Goal: Check status: Check status

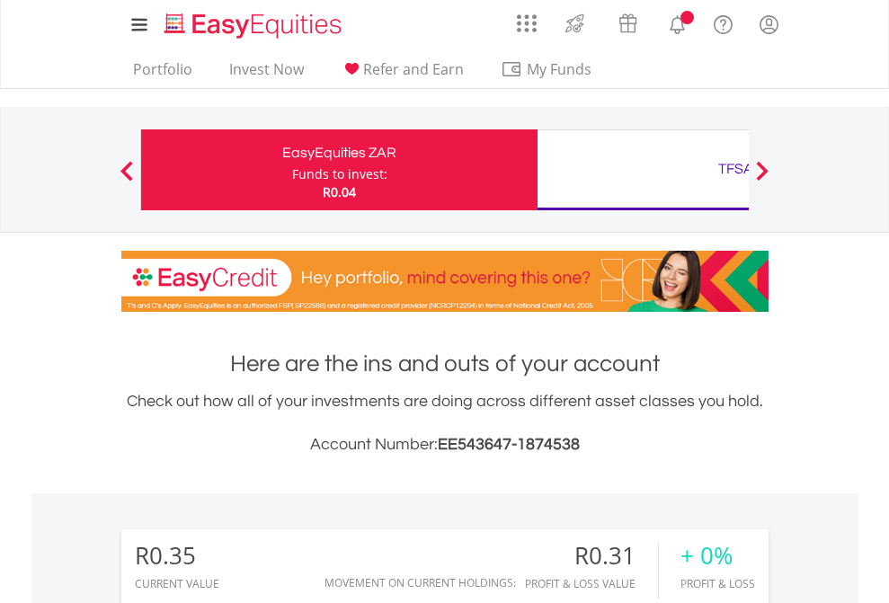
scroll to position [173, 282]
click at [292, 170] on div "Funds to invest:" at bounding box center [339, 174] width 95 height 18
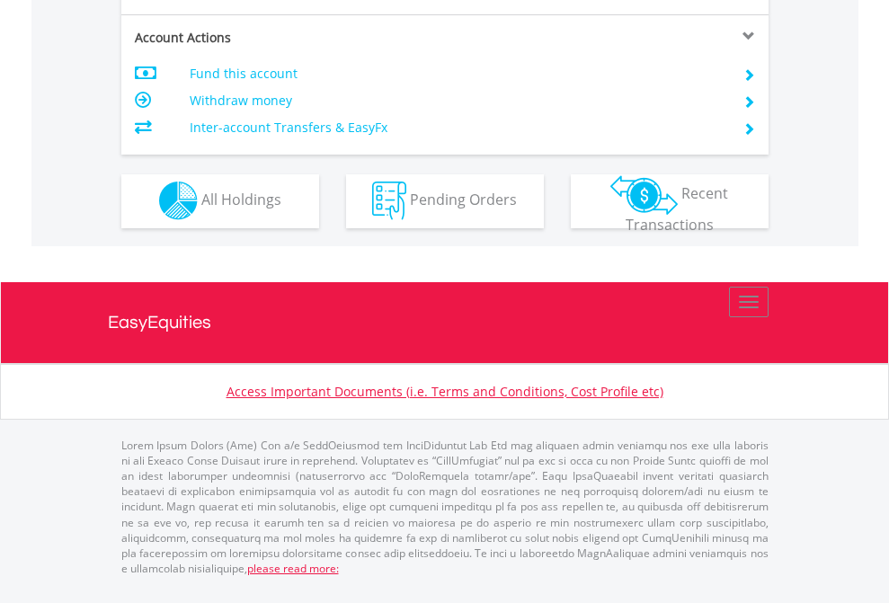
scroll to position [1532, 0]
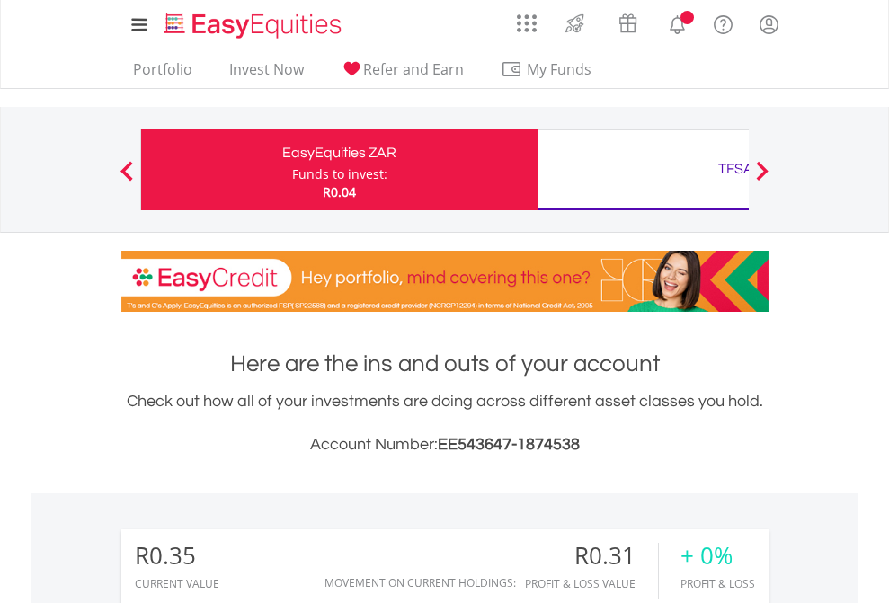
scroll to position [173, 282]
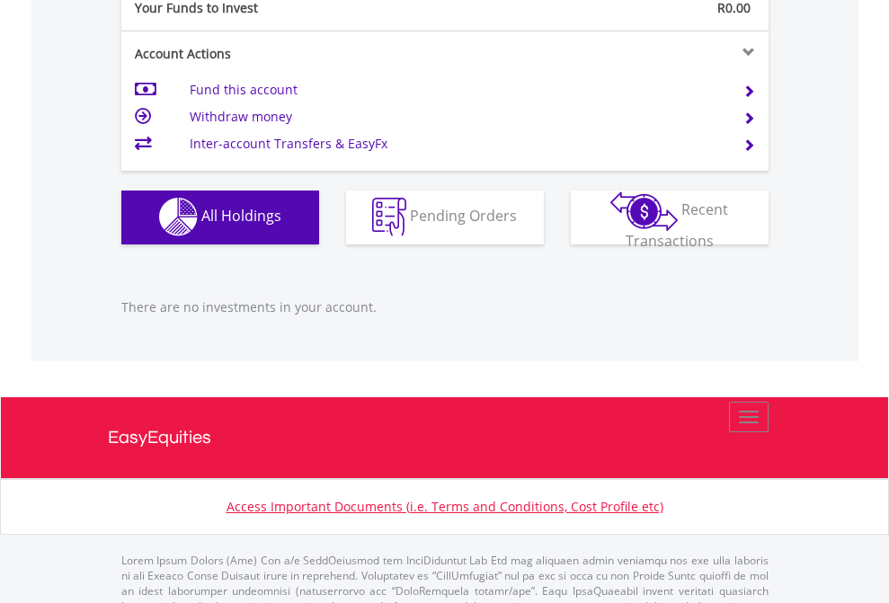
scroll to position [1780, 0]
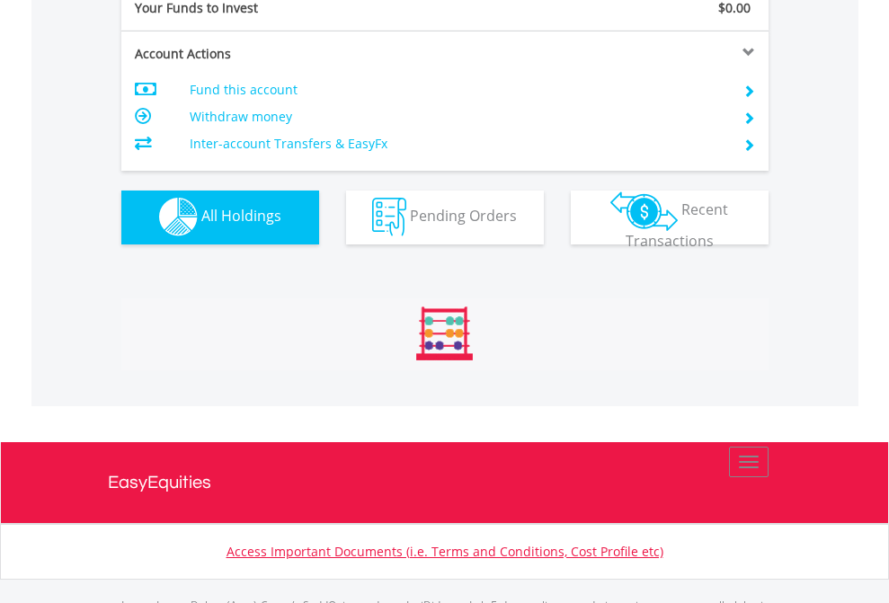
scroll to position [1780, 0]
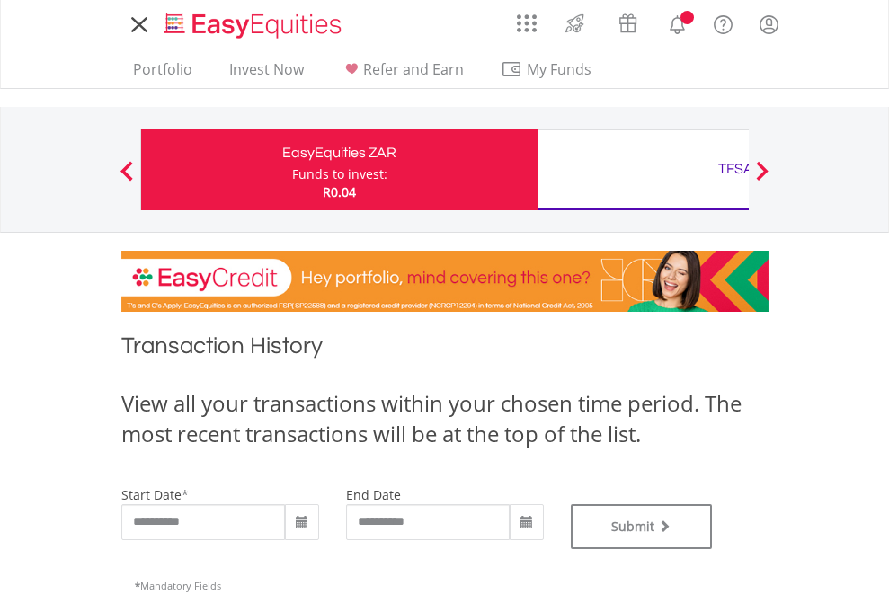
type input "**********"
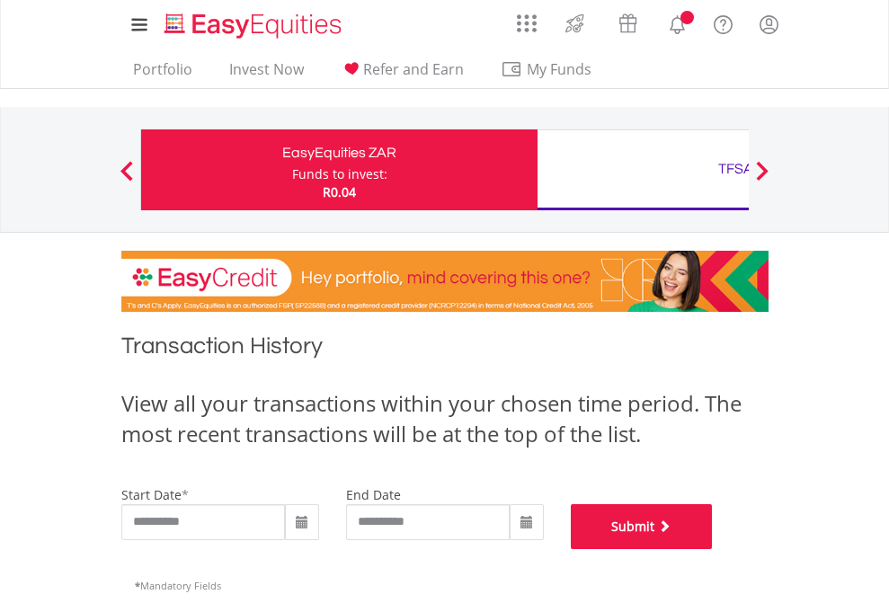
click at [713, 549] on button "Submit" at bounding box center [642, 526] width 142 height 45
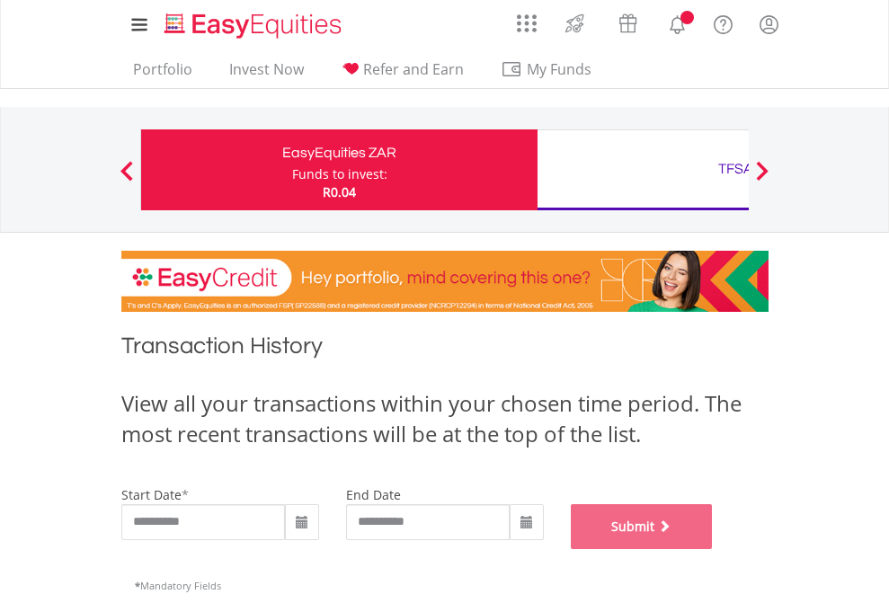
scroll to position [729, 0]
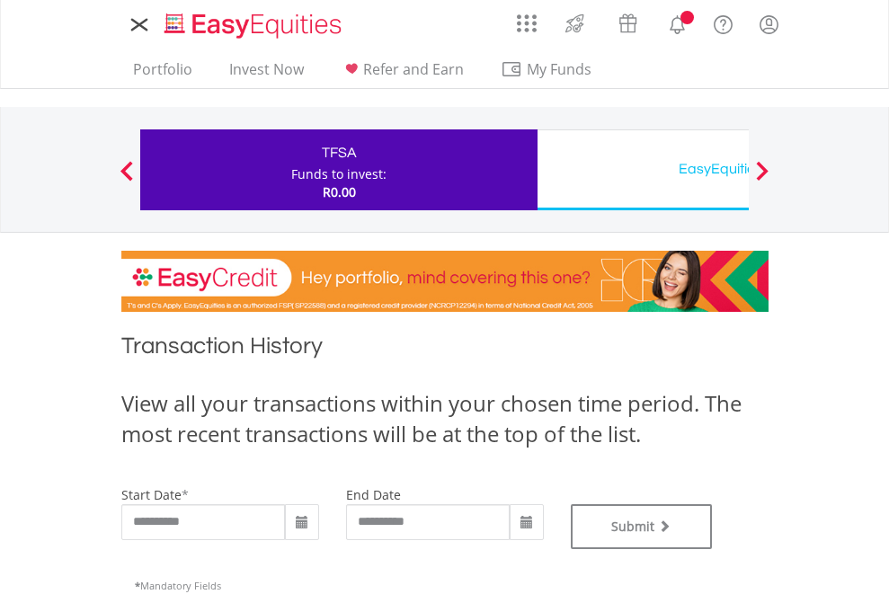
type input "**********"
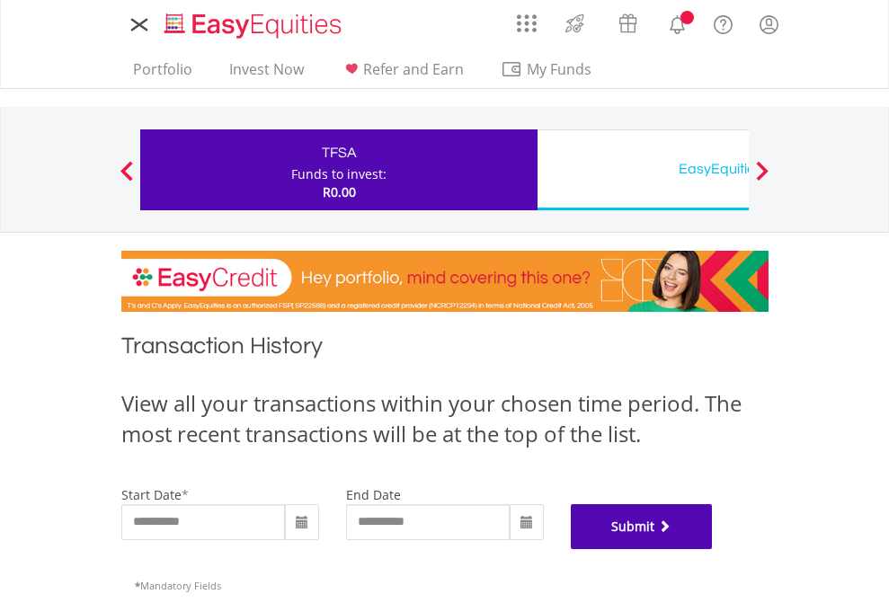
click at [713, 549] on button "Submit" at bounding box center [642, 526] width 142 height 45
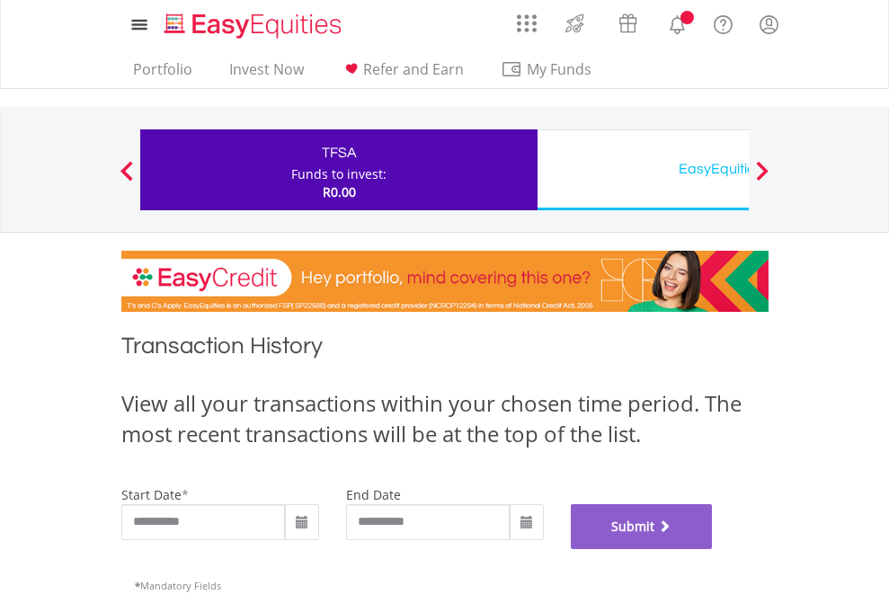
scroll to position [729, 0]
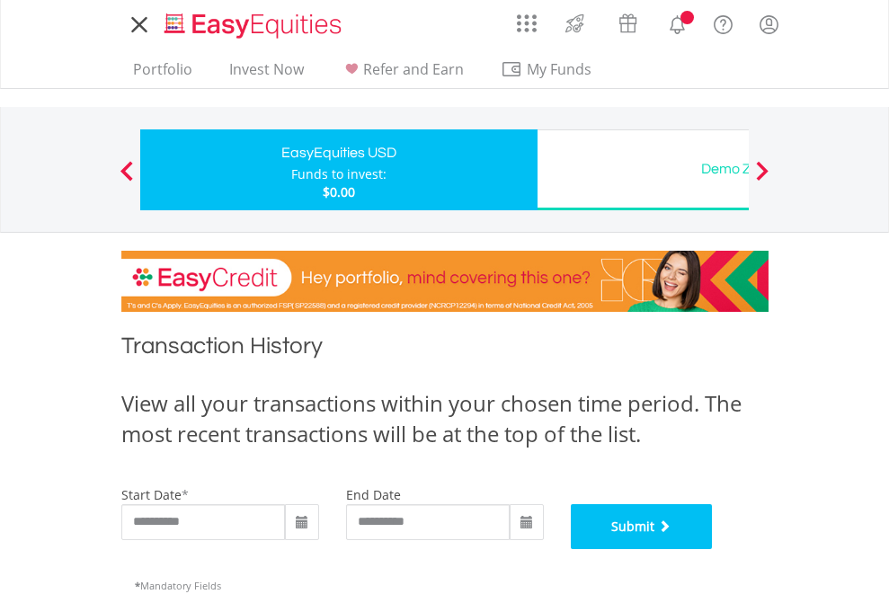
click at [713, 549] on button "Submit" at bounding box center [642, 526] width 142 height 45
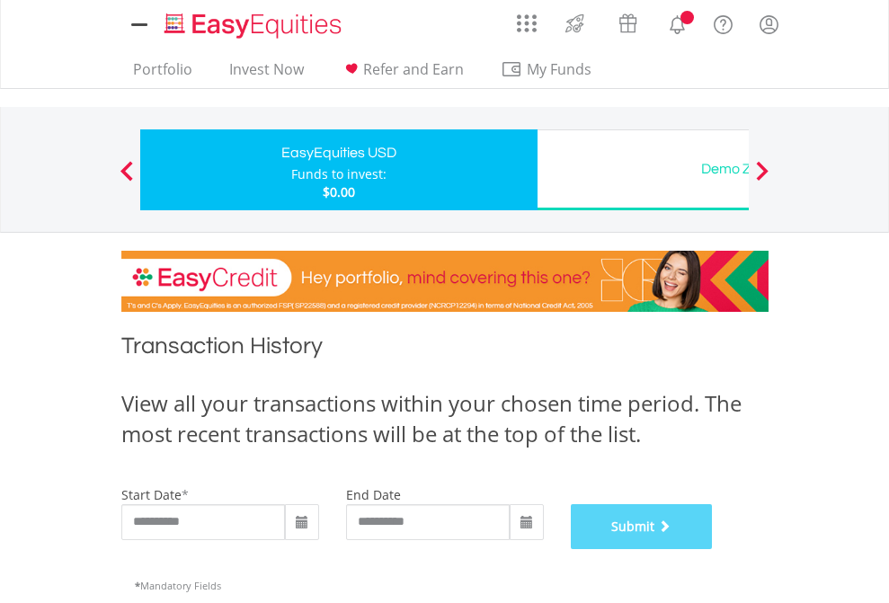
scroll to position [729, 0]
